Goal: Task Accomplishment & Management: Manage account settings

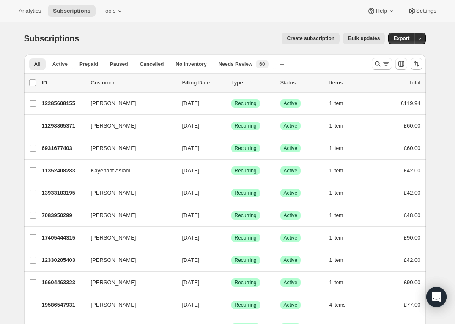
click at [178, 31] on div "Subscriptions. This page is ready Subscriptions Create subscription Bulk update…" at bounding box center [225, 38] width 402 height 32
click at [378, 63] on icon "Search and filter results" at bounding box center [377, 63] width 5 height 5
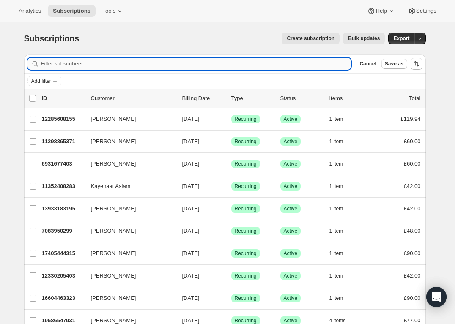
click at [187, 63] on input "Filter subscribers" at bounding box center [196, 64] width 310 height 12
type input "[EMAIL_ADDRESS][DOMAIN_NAME]"
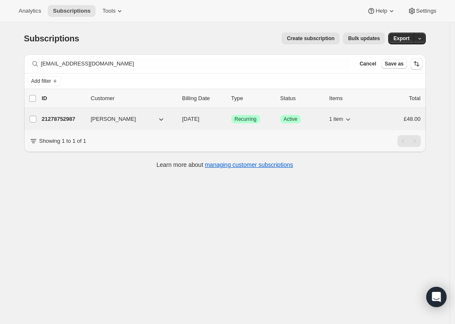
click at [237, 123] on div "Success Recurring" at bounding box center [252, 119] width 42 height 8
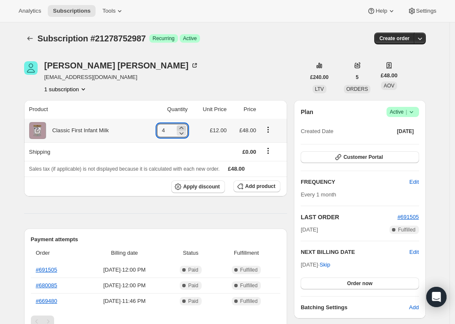
click at [182, 125] on icon at bounding box center [181, 128] width 8 height 8
type input "6"
